Goal: Check status

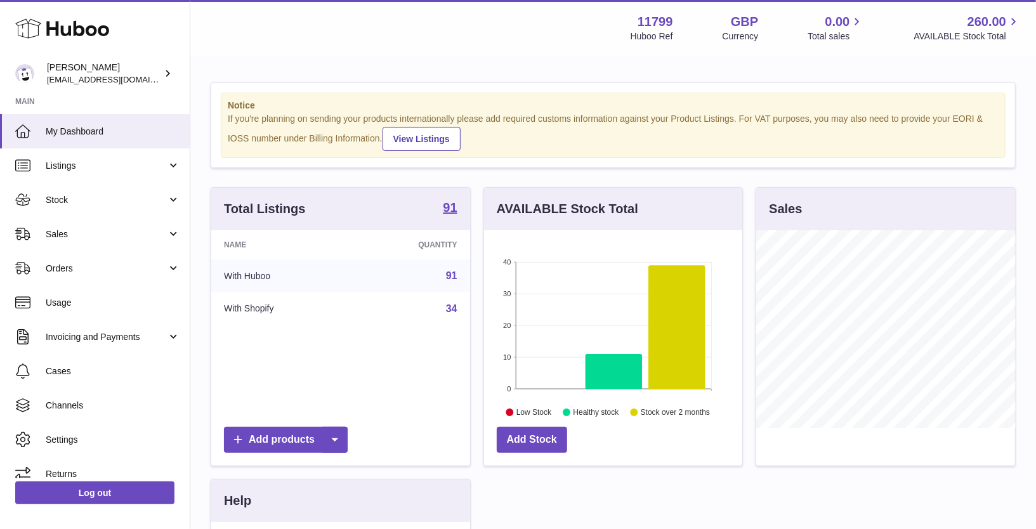
scroll to position [197, 259]
click at [110, 173] on link "Listings" at bounding box center [95, 165] width 190 height 34
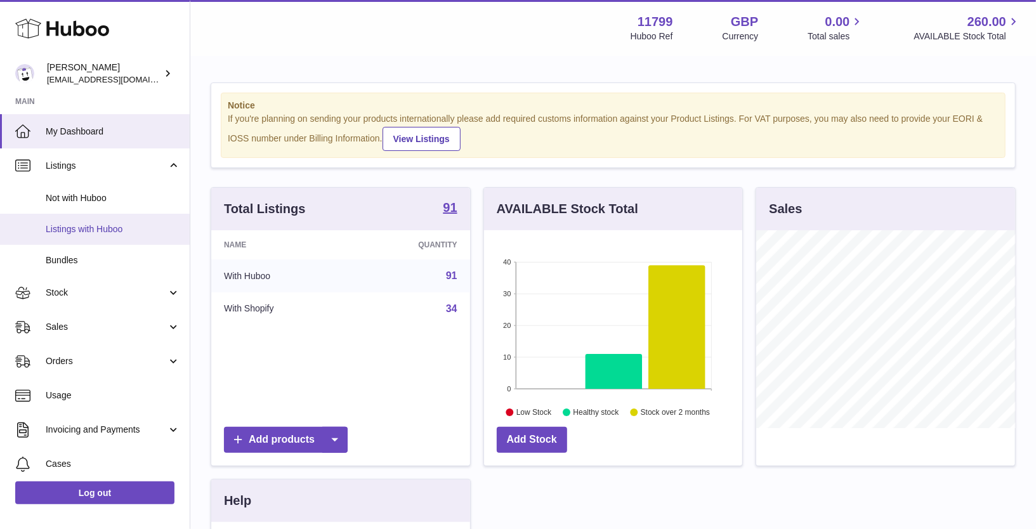
click at [109, 228] on span "Listings with Huboo" at bounding box center [113, 229] width 135 height 12
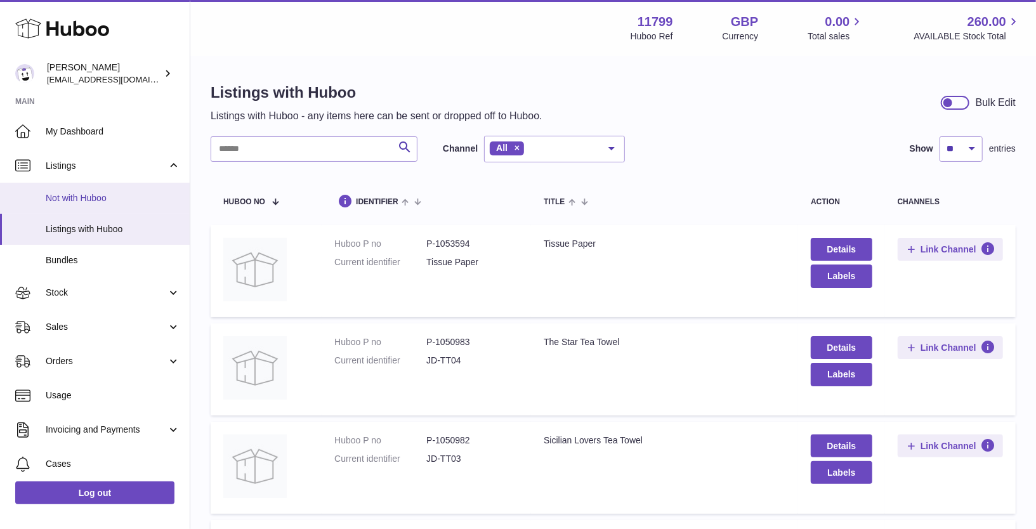
click at [103, 202] on span "Not with Huboo" at bounding box center [113, 198] width 135 height 12
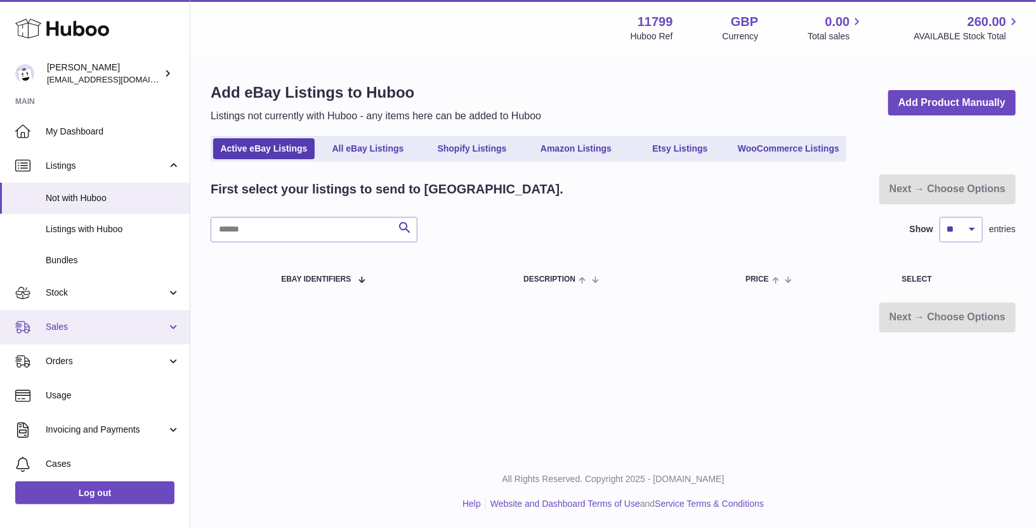
click at [98, 329] on span "Sales" at bounding box center [106, 327] width 121 height 12
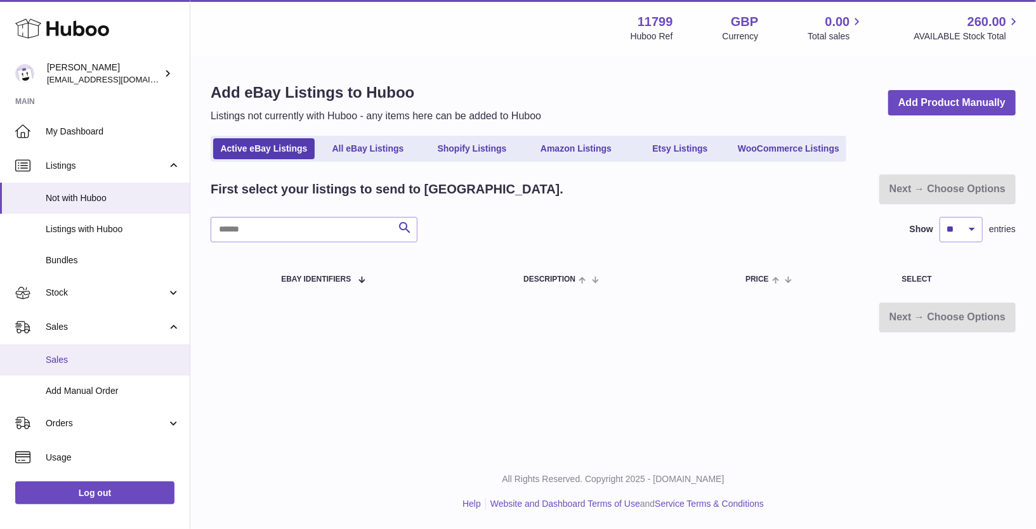
click at [101, 365] on span "Sales" at bounding box center [113, 360] width 135 height 12
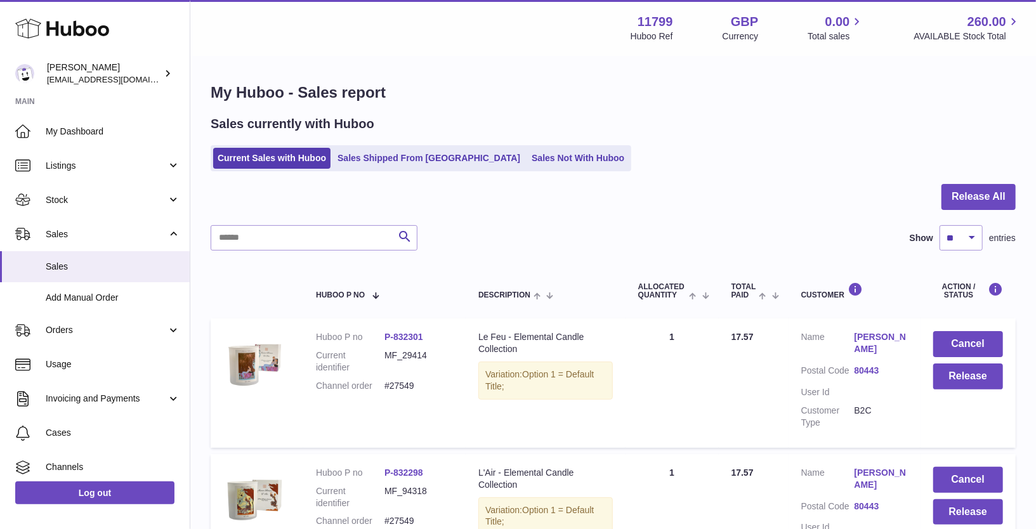
click at [370, 143] on div "Sales currently with Huboo Current Sales with Huboo Sales Shipped From Huboo Sa…" at bounding box center [613, 143] width 805 height 56
click at [372, 153] on link "Sales Shipped From Huboo" at bounding box center [429, 158] width 192 height 21
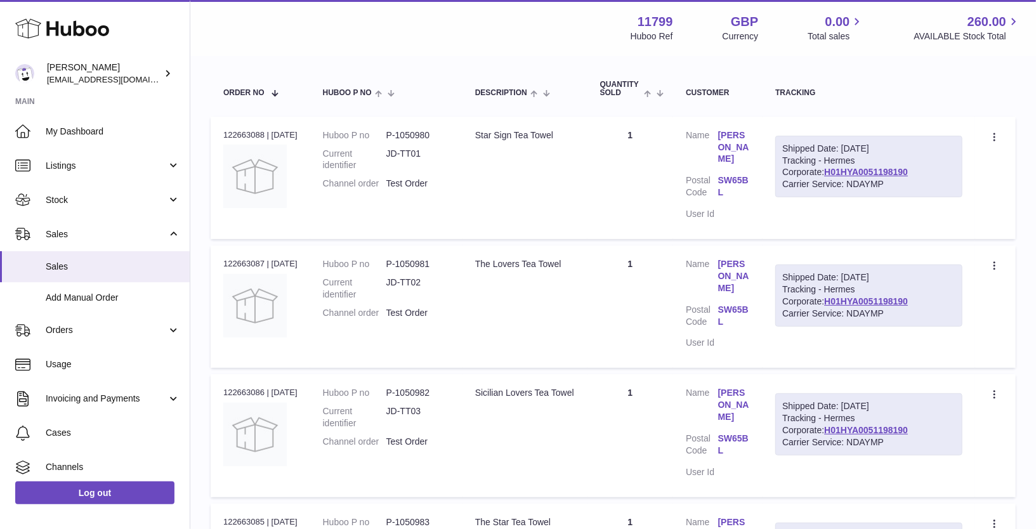
scroll to position [204, 0]
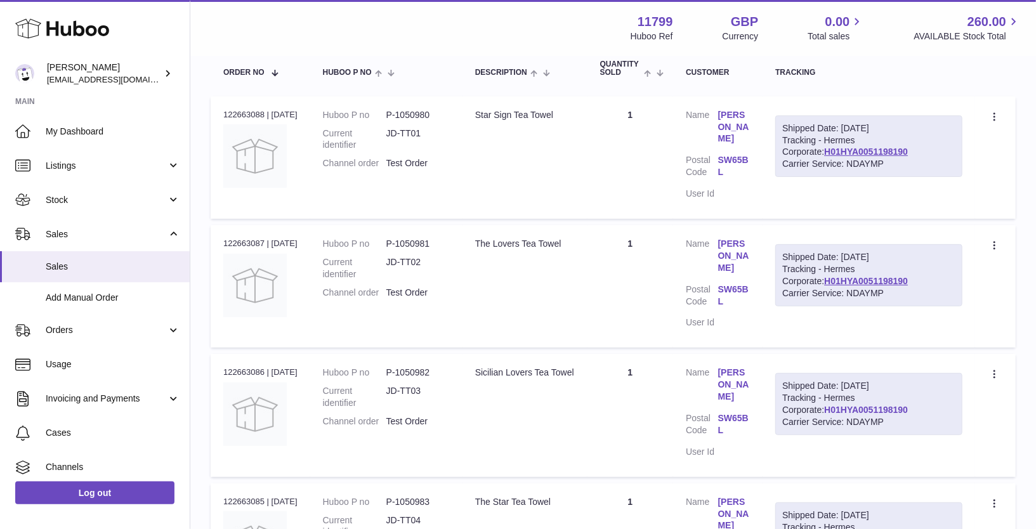
click at [831, 411] on link "H01HYA0051198190" at bounding box center [866, 410] width 84 height 10
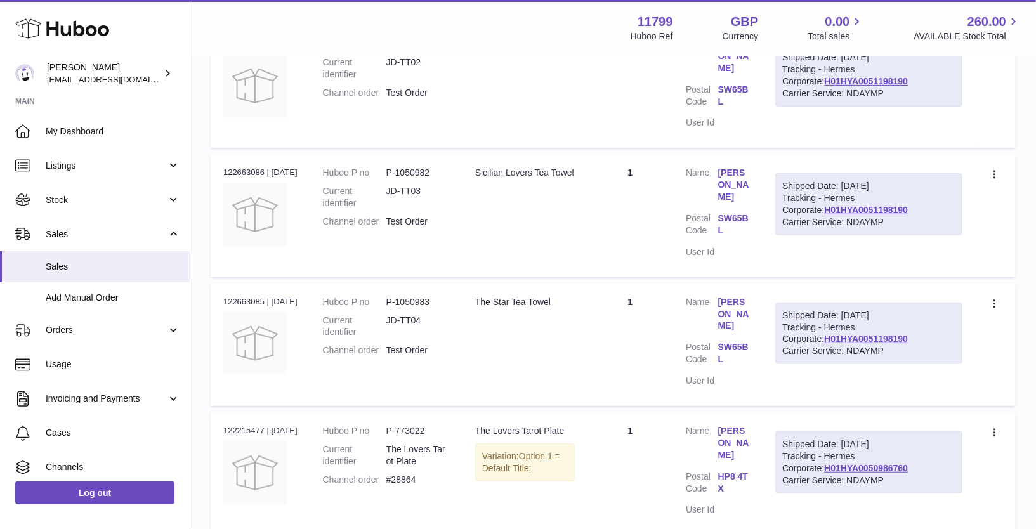
scroll to position [402, 0]
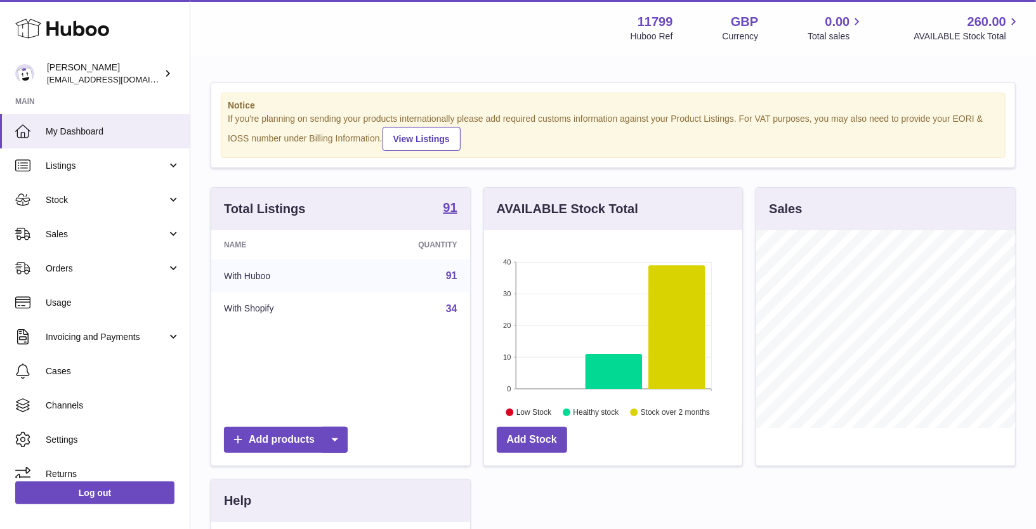
scroll to position [197, 259]
click at [133, 249] on link "Sales" at bounding box center [95, 234] width 190 height 34
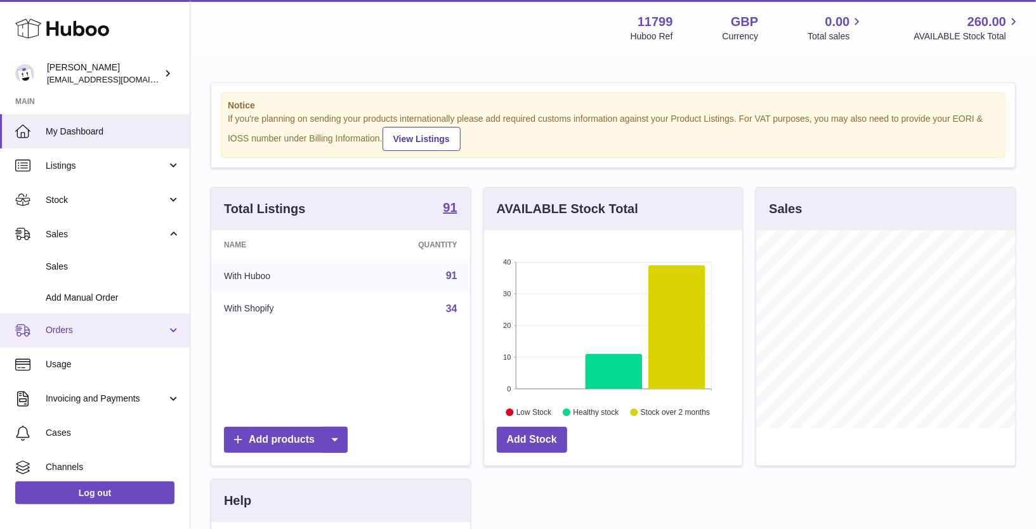
click at [122, 326] on span "Orders" at bounding box center [106, 330] width 121 height 12
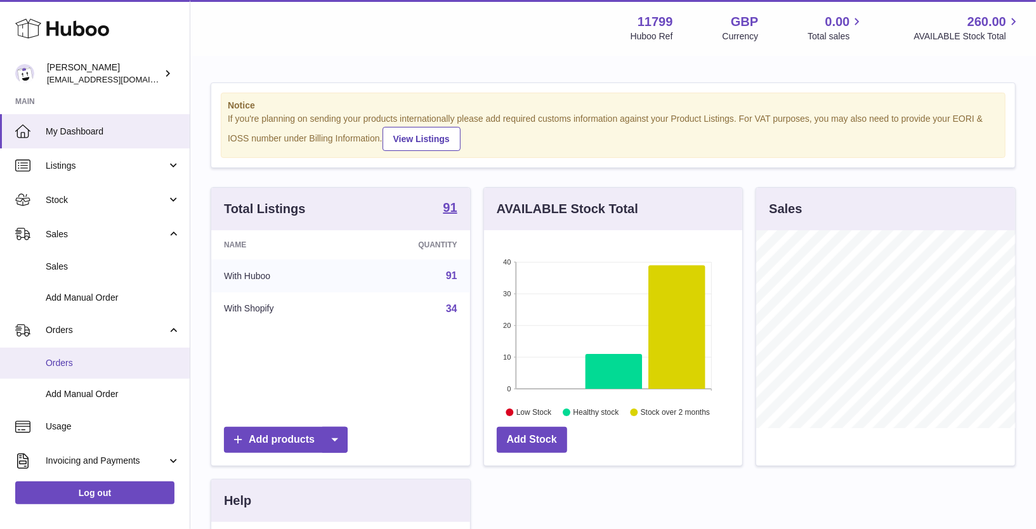
click at [109, 355] on link "Orders" at bounding box center [95, 363] width 190 height 31
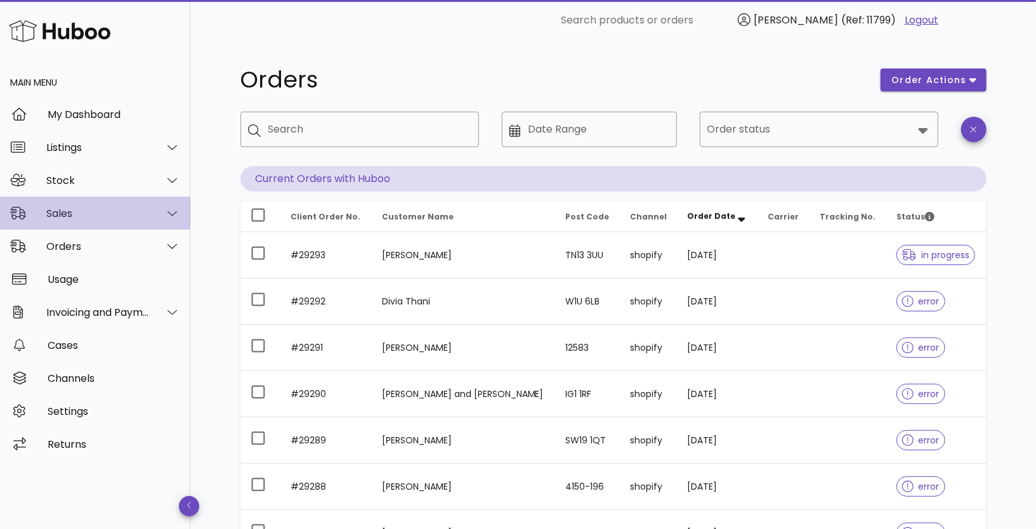
click at [97, 217] on div "Sales" at bounding box center [97, 213] width 103 height 12
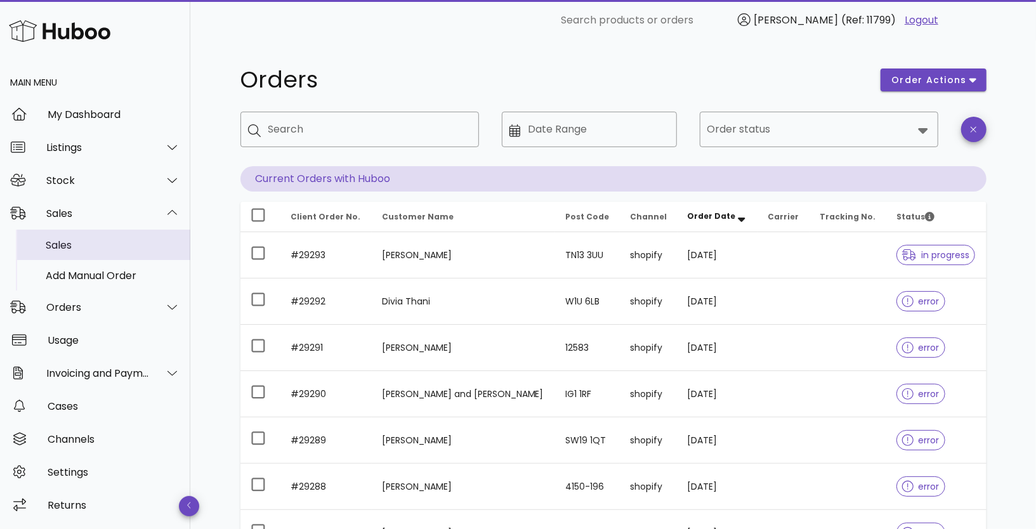
click at [94, 249] on div "Sales" at bounding box center [113, 245] width 135 height 12
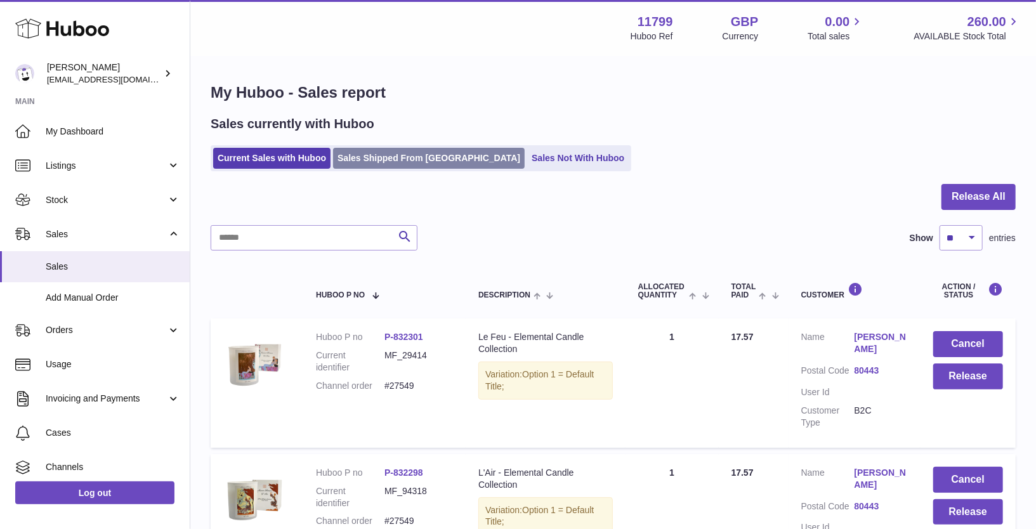
click at [367, 153] on link "Sales Shipped From [GEOGRAPHIC_DATA]" at bounding box center [429, 158] width 192 height 21
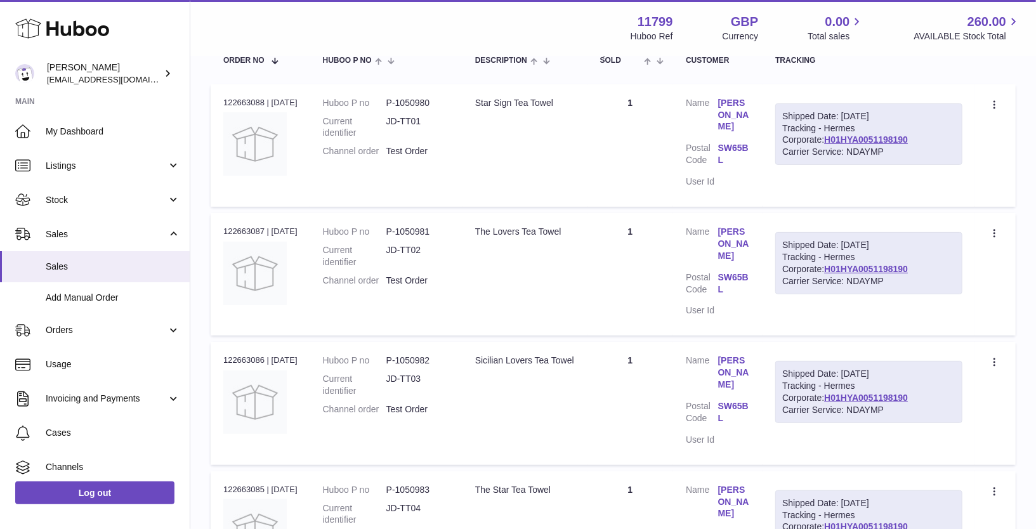
scroll to position [222, 0]
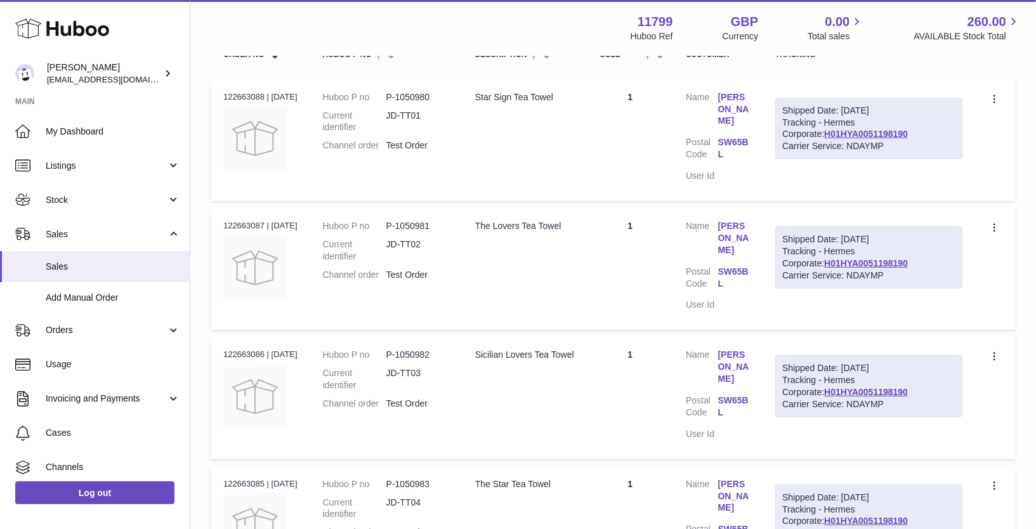
drag, startPoint x: 487, startPoint y: 223, endPoint x: 552, endPoint y: 235, distance: 65.7
click at [553, 235] on td "Description The Lovers Tea Towel" at bounding box center [525, 268] width 125 height 122
click at [552, 235] on td "Description The Lovers Tea Towel" at bounding box center [525, 268] width 125 height 122
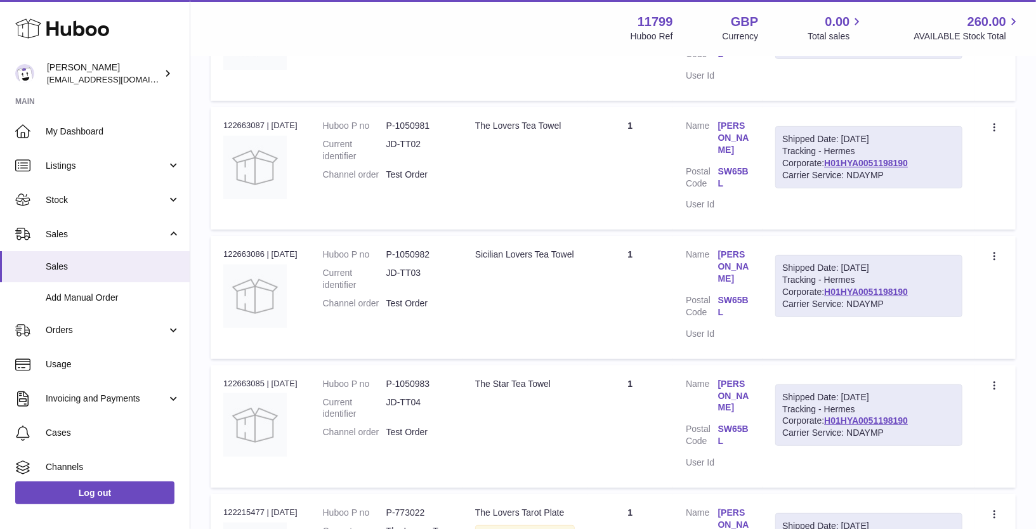
scroll to position [315, 0]
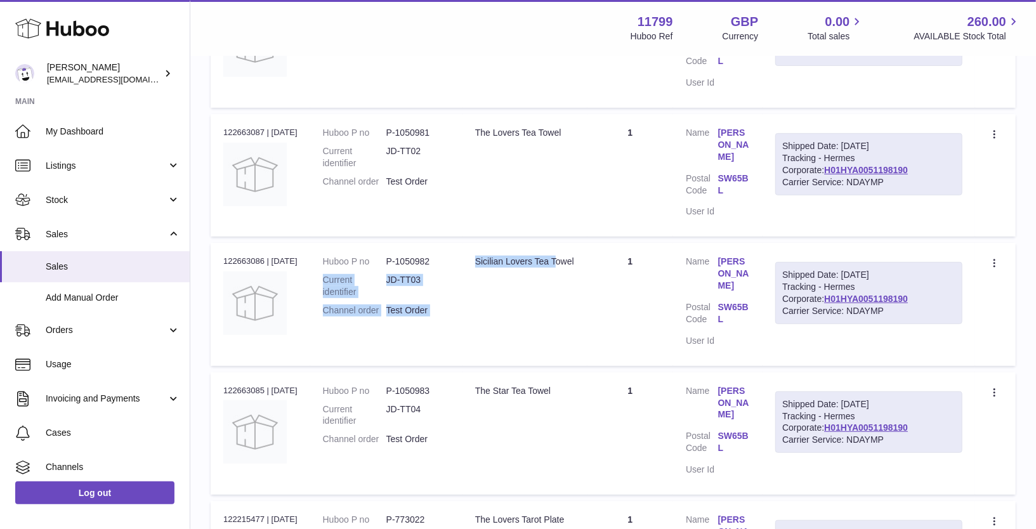
drag, startPoint x: 507, startPoint y: 263, endPoint x: 462, endPoint y: 255, distance: 45.8
click at [461, 255] on tr "Order no 122663086 | [DATE] Huboo P no P-1050982 Current identifier JD-TT03 Cha…" at bounding box center [613, 304] width 805 height 122
click at [485, 262] on div "Sicilian Lovers Tea Towel" at bounding box center [525, 262] width 100 height 12
drag, startPoint x: 484, startPoint y: 387, endPoint x: 584, endPoint y: 397, distance: 101.4
click at [584, 397] on td "Description The Star Tea Towel" at bounding box center [525, 433] width 125 height 122
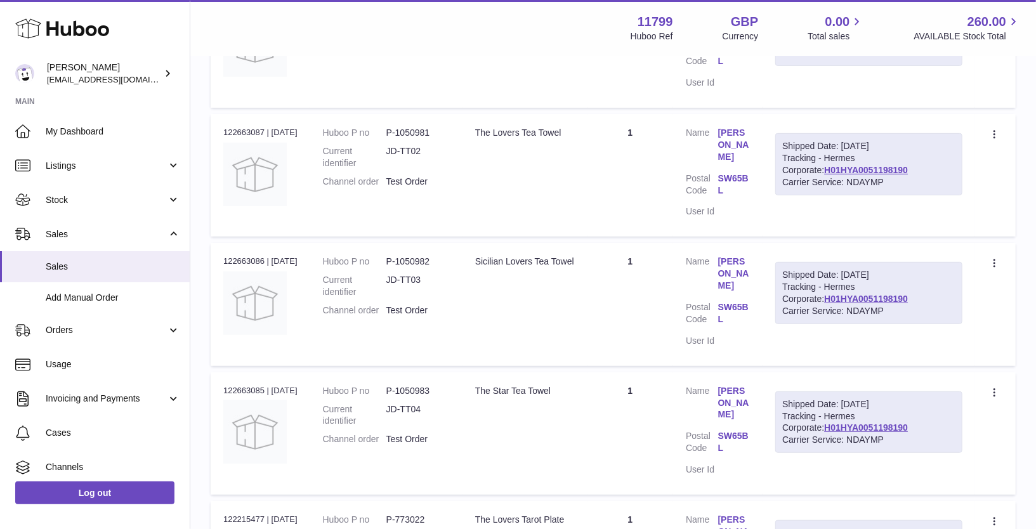
drag, startPoint x: 541, startPoint y: 385, endPoint x: 485, endPoint y: 385, distance: 56.5
click at [485, 385] on div "The Star Tea Towel" at bounding box center [525, 391] width 100 height 12
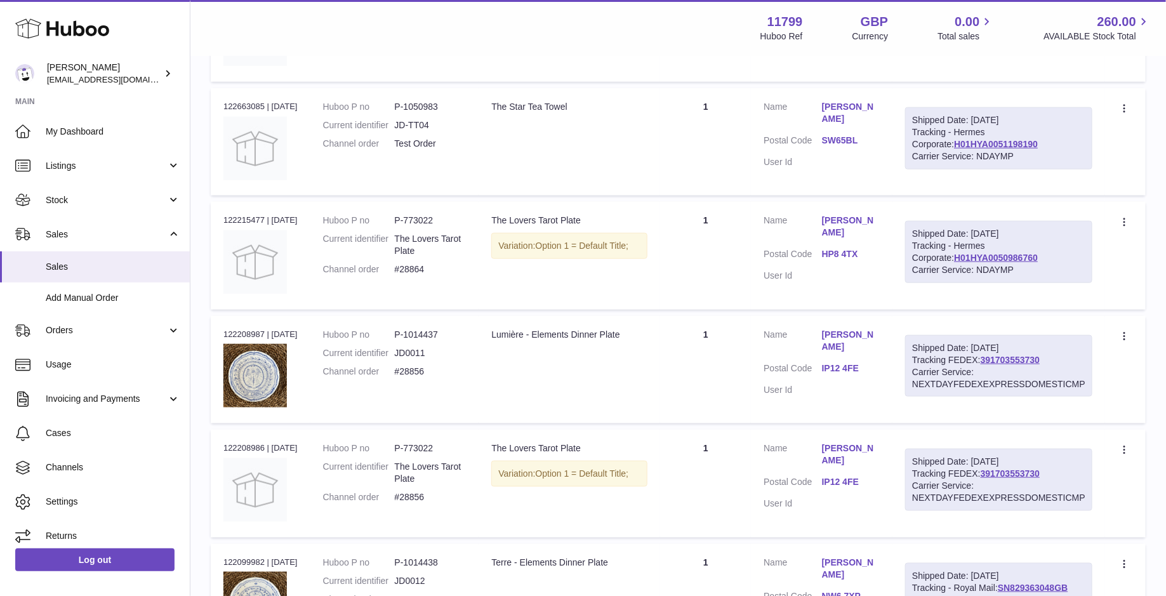
scroll to position [0, 0]
